Goal: Navigation & Orientation: Find specific page/section

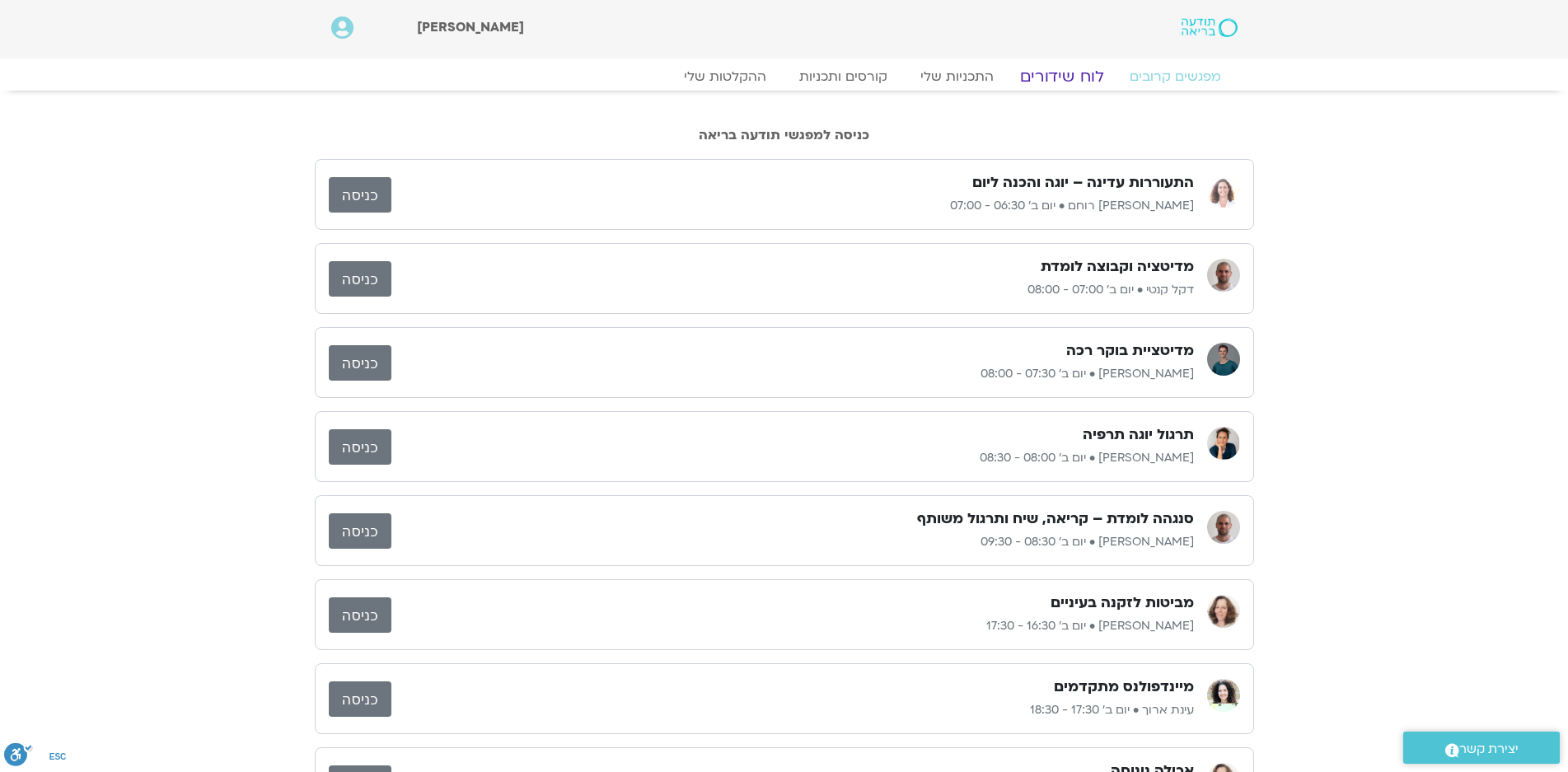
click at [1072, 76] on link "לוח שידורים" at bounding box center [1061, 76] width 124 height 20
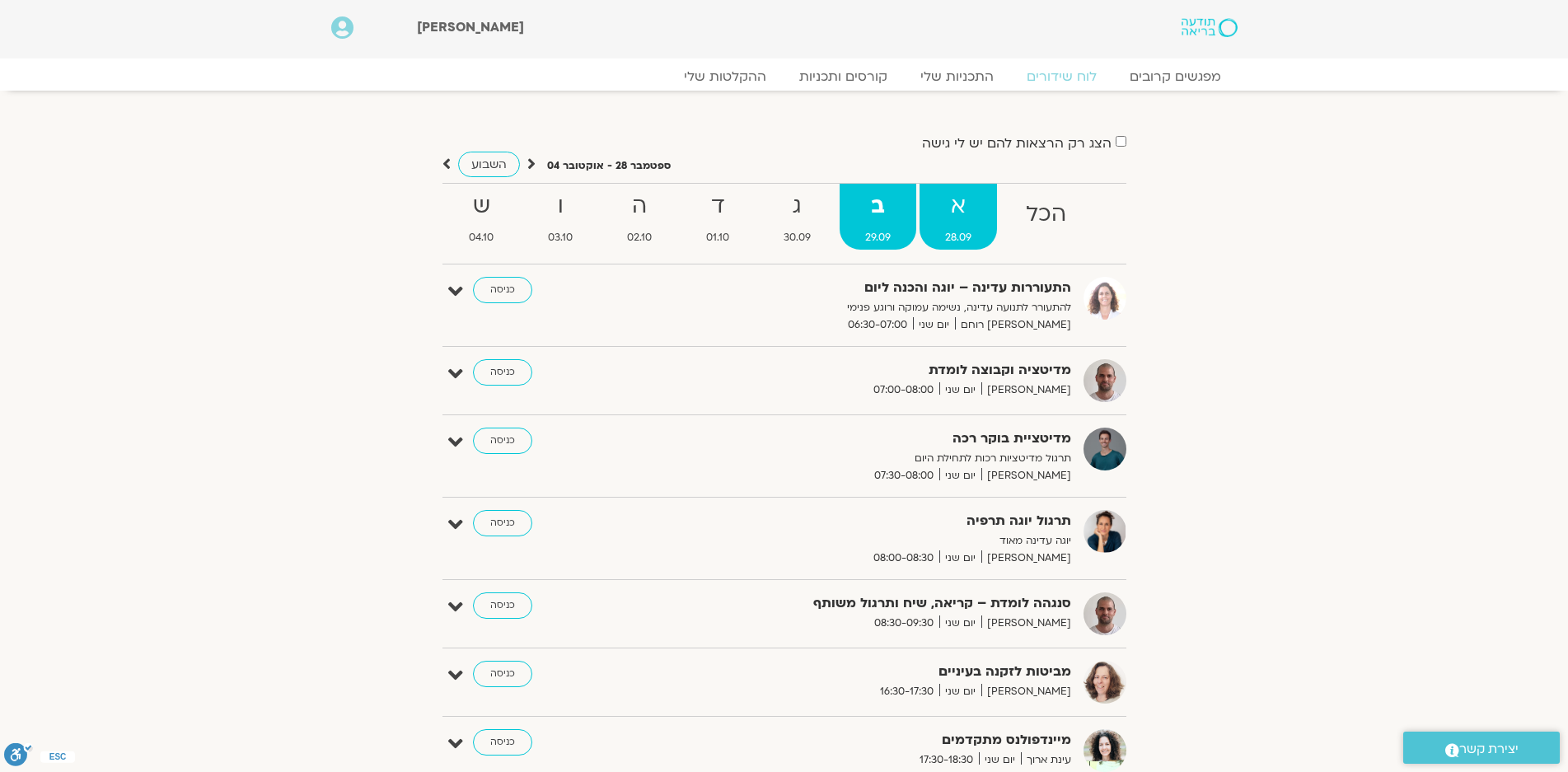
click at [949, 210] on strong "א" at bounding box center [957, 206] width 77 height 37
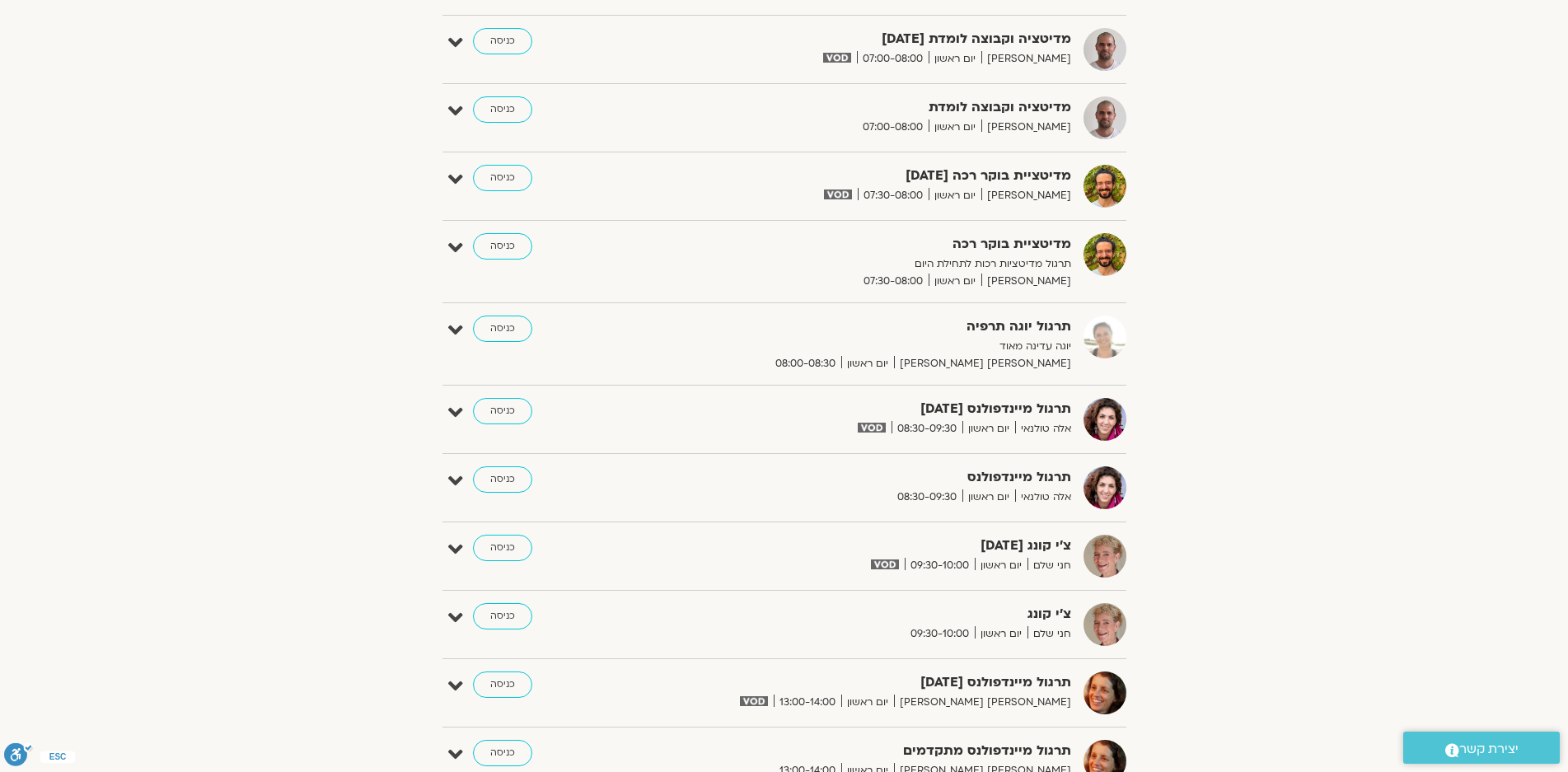
scroll to position [329, 0]
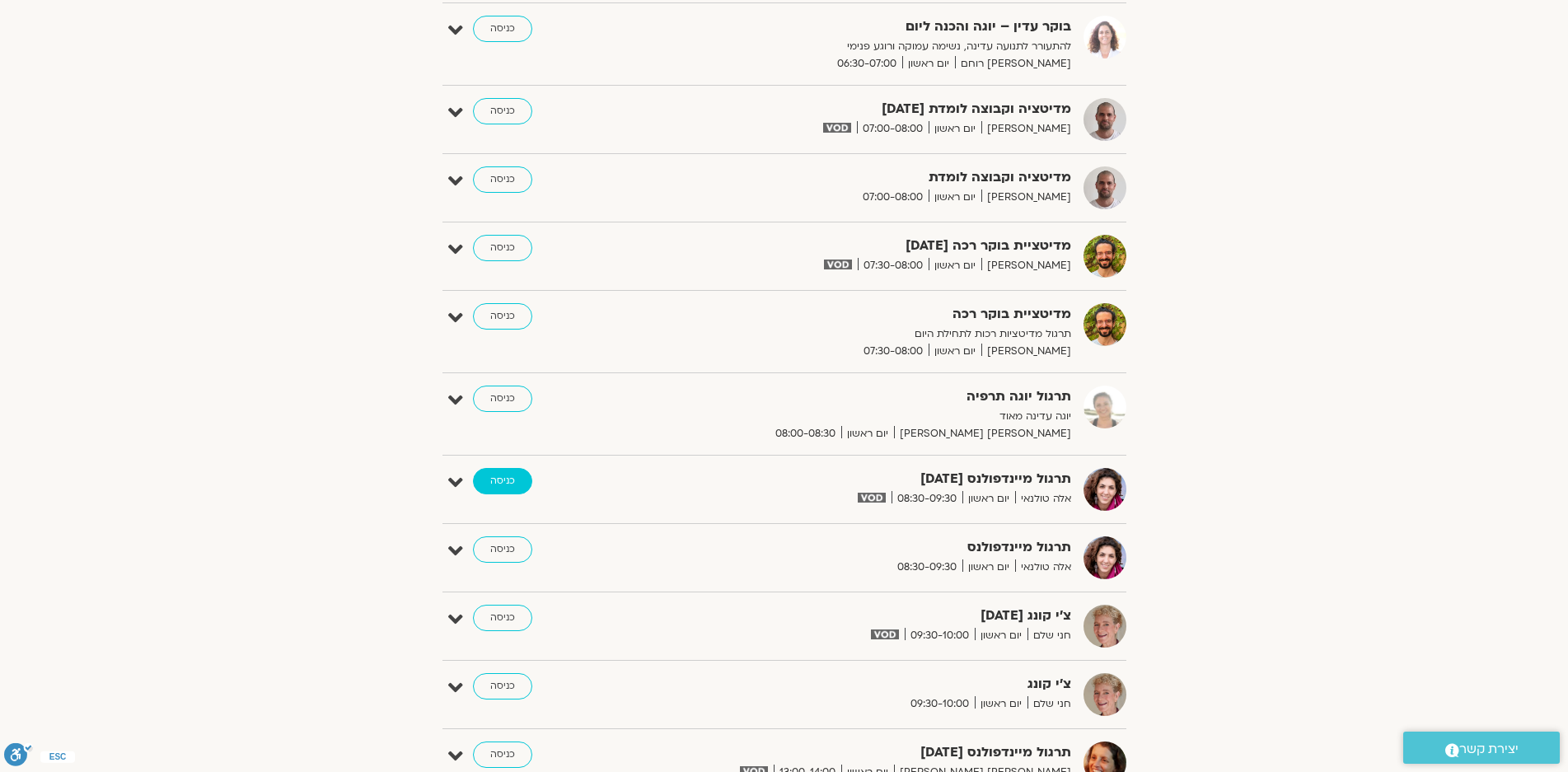
click at [510, 479] on link "כניסה" at bounding box center [502, 481] width 60 height 26
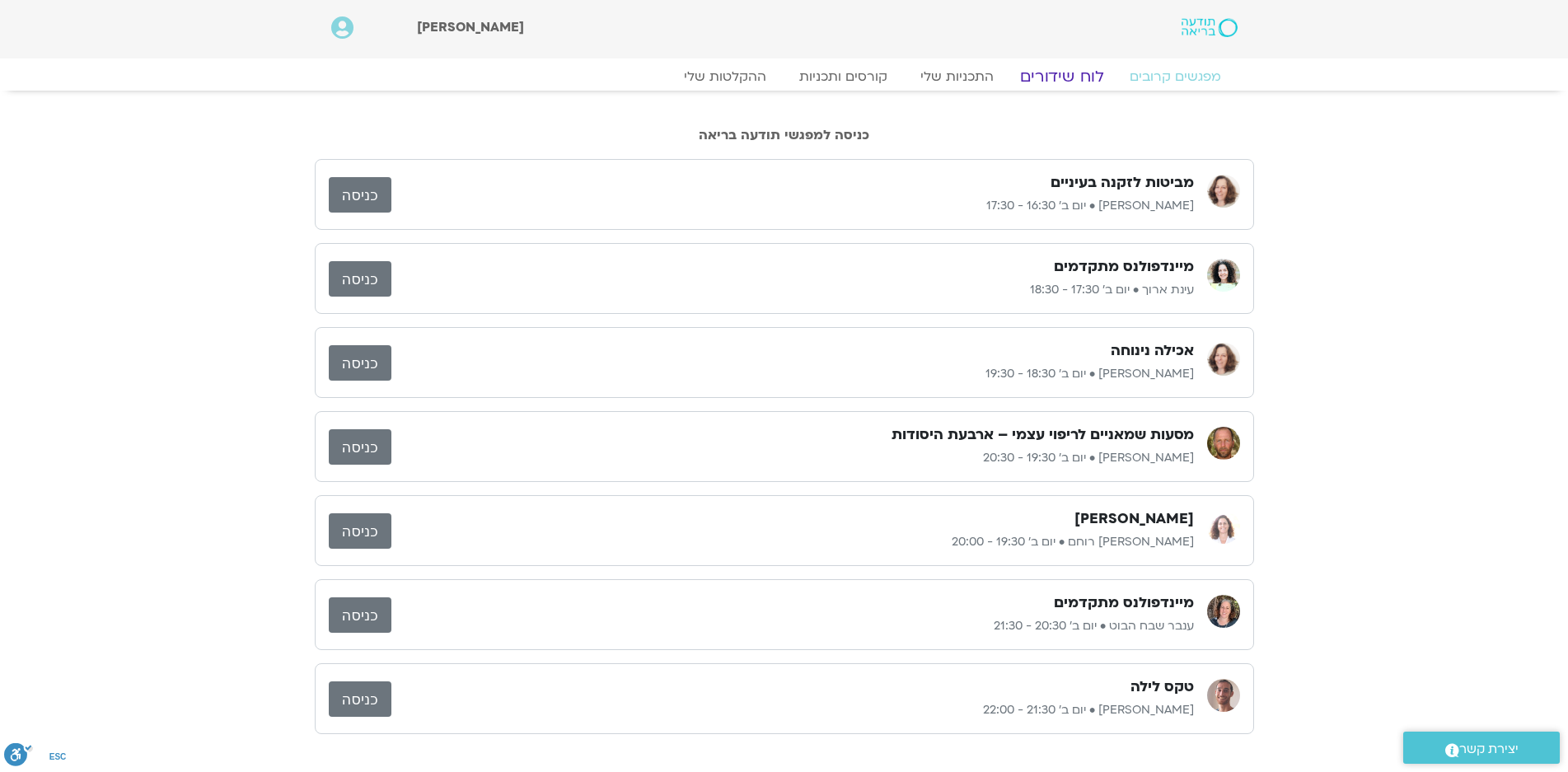
click at [1062, 75] on link "לוח שידורים" at bounding box center [1061, 76] width 124 height 20
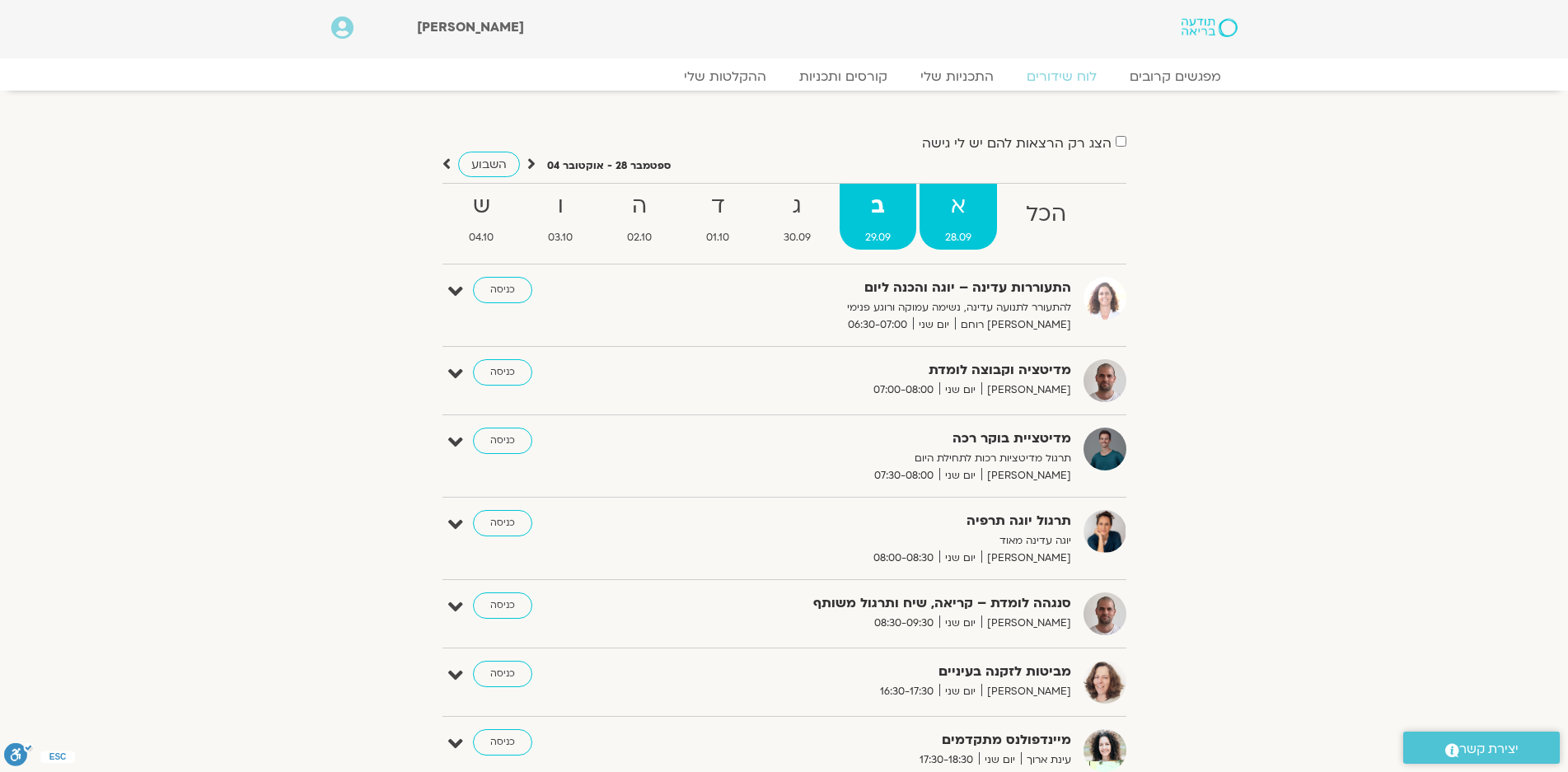
click at [966, 203] on strong "א" at bounding box center [957, 206] width 77 height 37
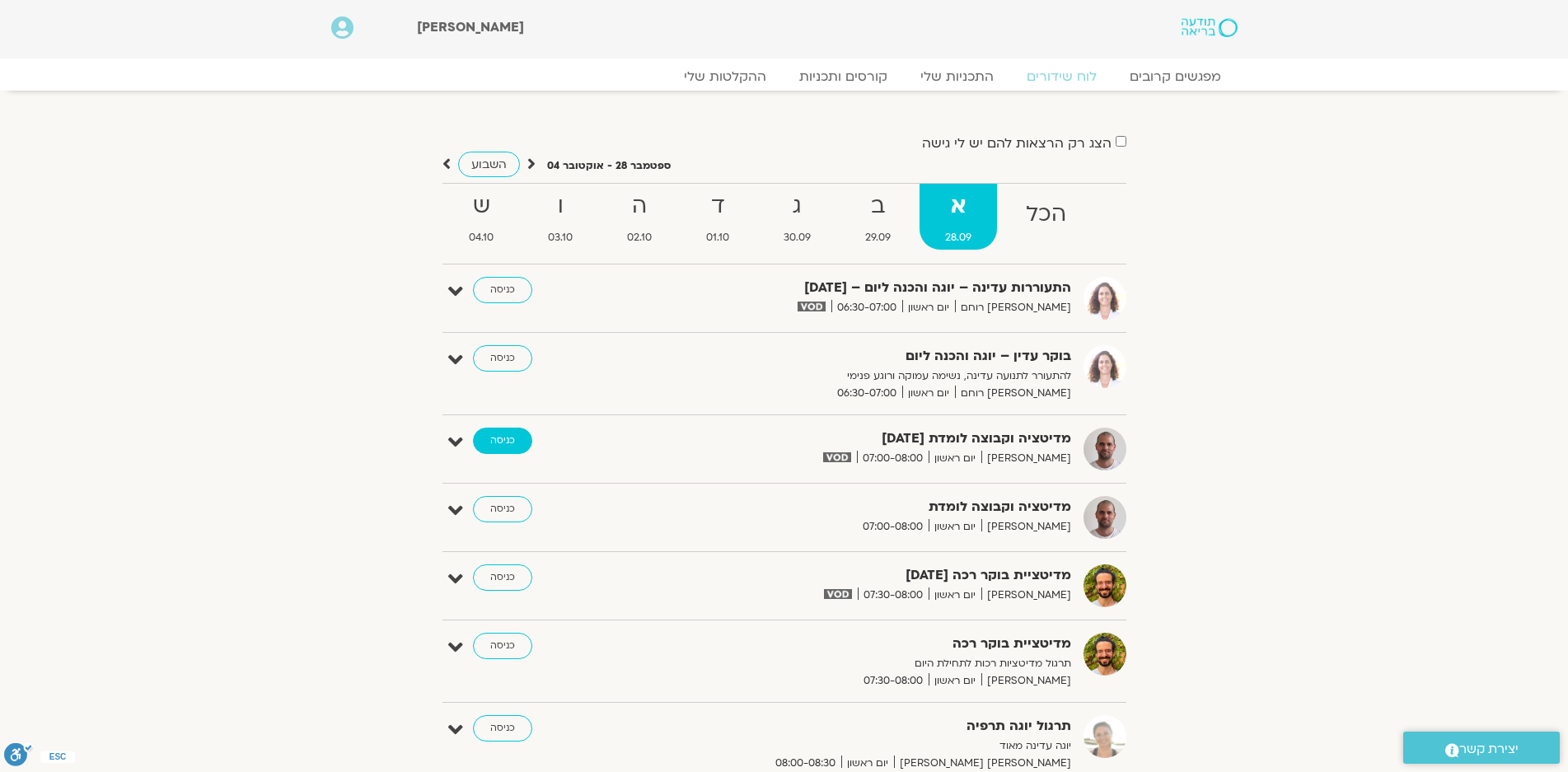
click at [496, 434] on link "כניסה" at bounding box center [502, 441] width 60 height 26
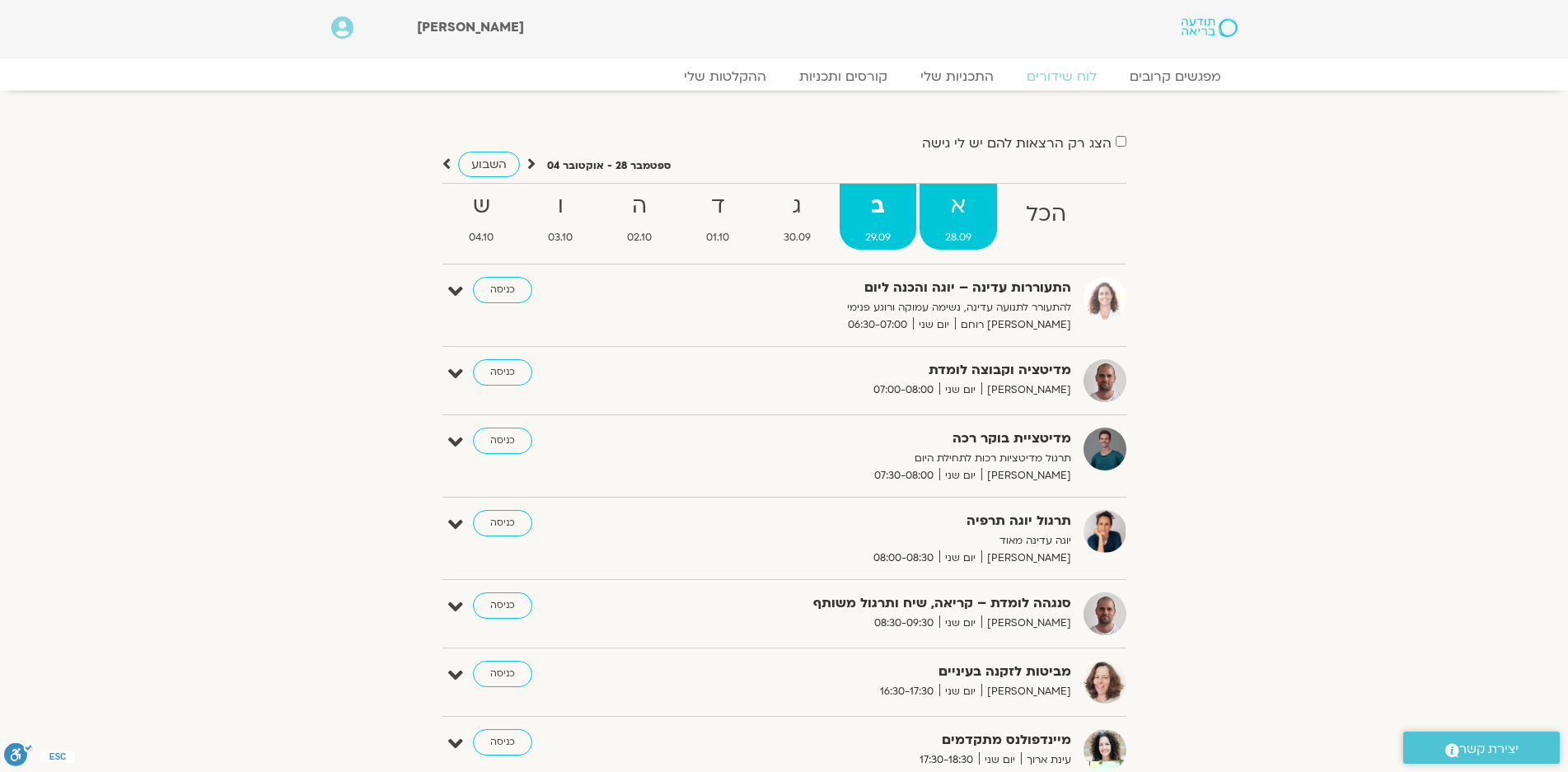
drag, startPoint x: 954, startPoint y: 208, endPoint x: 967, endPoint y: 203, distance: 13.9
click at [956, 207] on strong "א" at bounding box center [957, 206] width 77 height 37
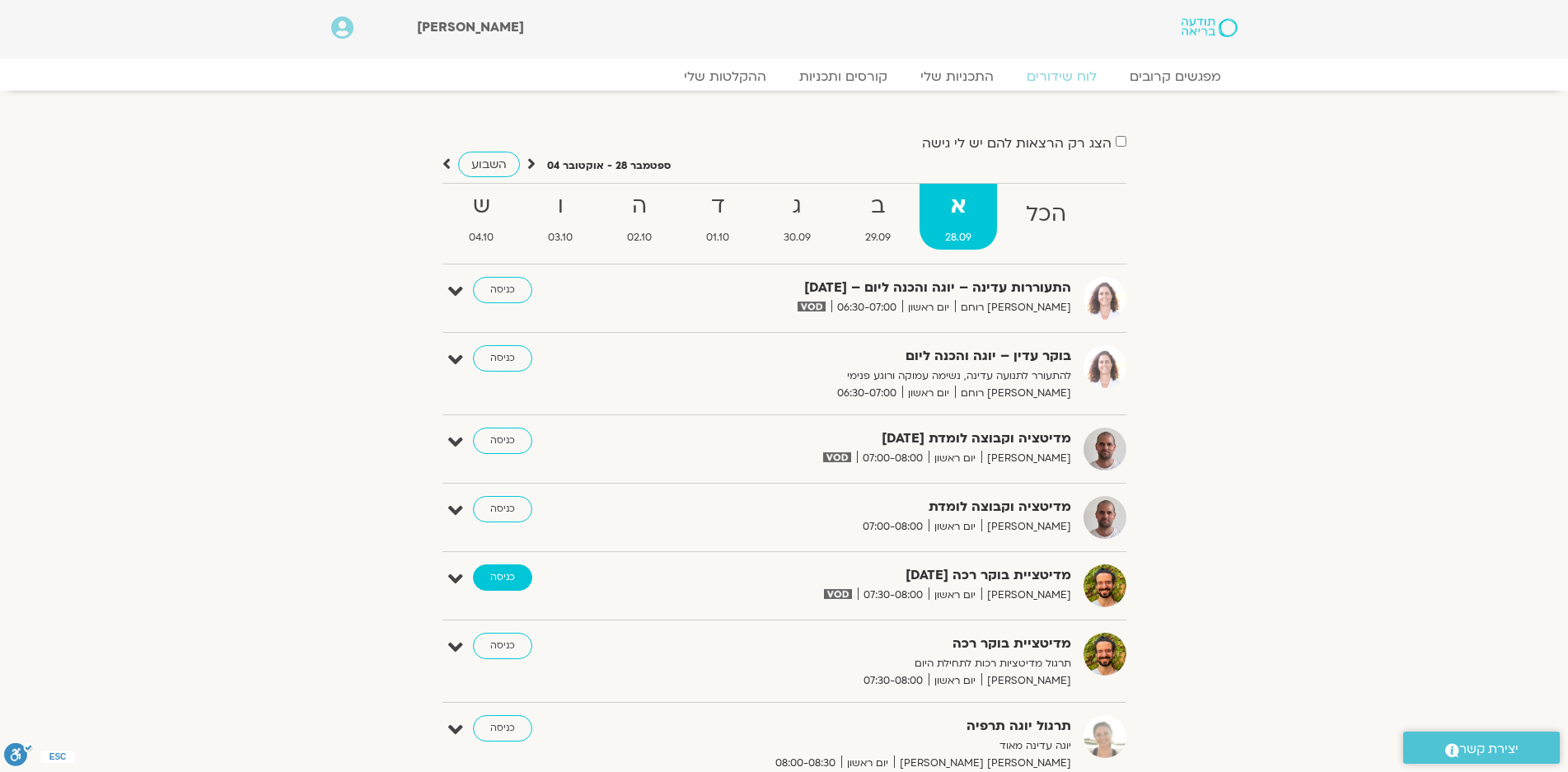
click at [496, 573] on link "כניסה" at bounding box center [502, 578] width 60 height 26
